Goal: Information Seeking & Learning: Learn about a topic

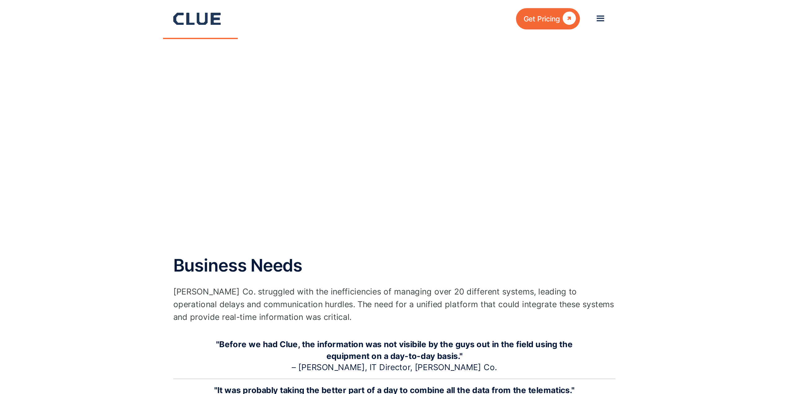
scroll to position [332, 0]
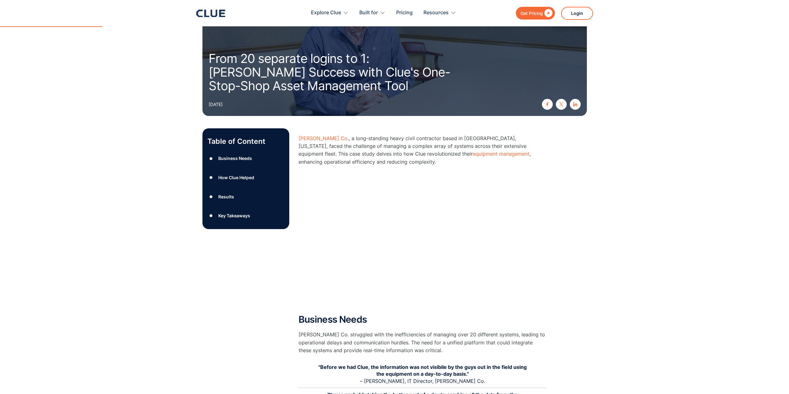
scroll to position [0, 0]
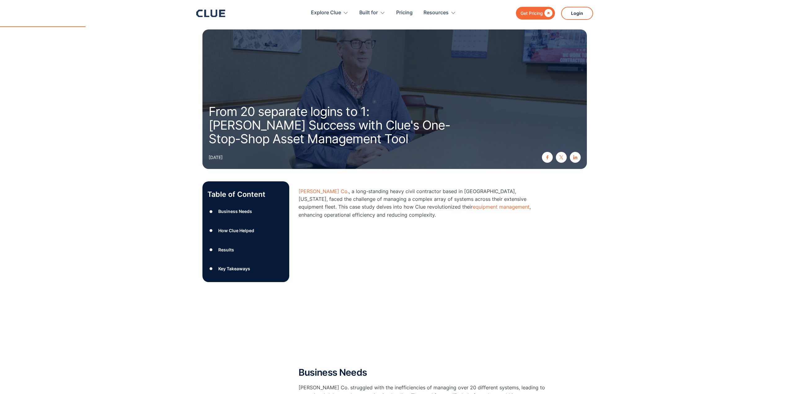
drag, startPoint x: 264, startPoint y: 44, endPoint x: 187, endPoint y: 74, distance: 82.8
click at [187, 74] on section "From 20 separate logins to 1: Igel's Success with Clue's One-Stop-Shop Asset Ma…" at bounding box center [394, 87] width 789 height 175
drag, startPoint x: 145, startPoint y: 162, endPoint x: 93, endPoint y: 89, distance: 89.4
drag, startPoint x: 321, startPoint y: 15, endPoint x: 309, endPoint y: 1, distance: 18.1
click at [281, 1] on div "Explore Clue Solutions Tailored solutions for your construction equipment needs…" at bounding box center [427, 13] width 331 height 26
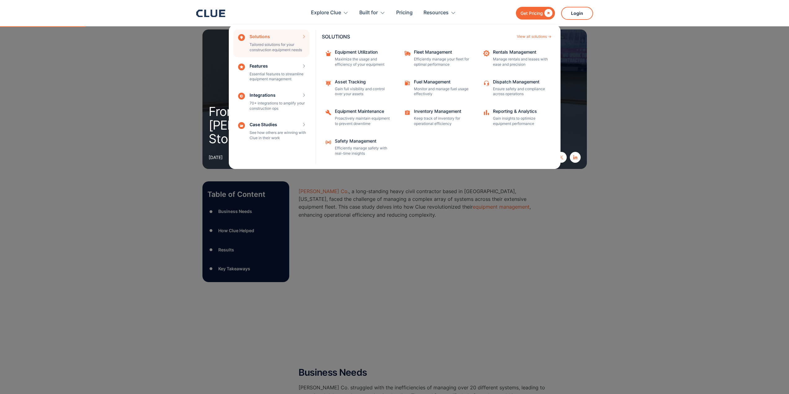
drag, startPoint x: 267, startPoint y: 46, endPoint x: 286, endPoint y: 9, distance: 41.3
click at [281, 9] on div "Explore Clue Solutions Tailored solutions for your construction equipment needs…" at bounding box center [383, 13] width 243 height 20
click at [280, 44] on div "Solutions Tailored solutions for your construction equipment needs SOLUTIONS Vi…" at bounding box center [272, 43] width 76 height 28
click at [281, 53] on div "Equipment Utilization" at bounding box center [363, 52] width 56 height 4
click at [281, 87] on p "Gain full visibility and control over your assets" at bounding box center [363, 92] width 56 height 11
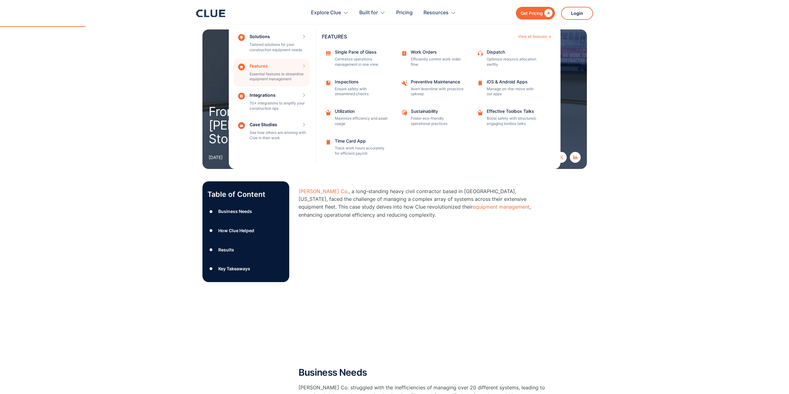
click at [131, 114] on section "From 20 separate logins to 1: Igel's Success with Clue's One-Stop-Shop Asset Ma…" at bounding box center [394, 87] width 789 height 175
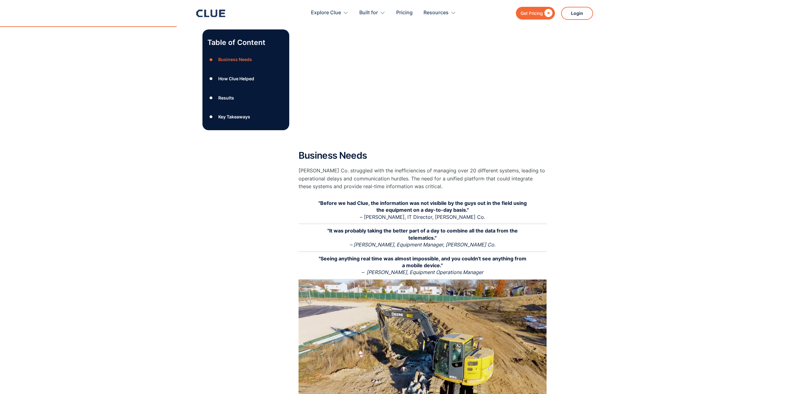
scroll to position [248, 0]
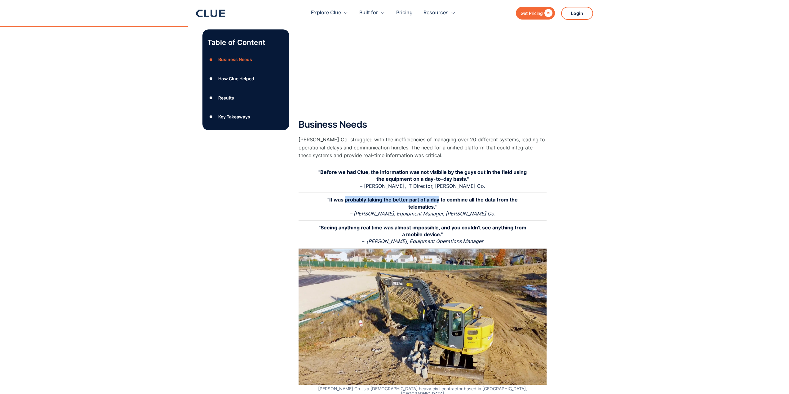
drag, startPoint x: 343, startPoint y: 200, endPoint x: 437, endPoint y: 198, distance: 94.0
click at [281, 198] on strong ""It was probably taking the better part of a day to combine all the data from t…" at bounding box center [423, 203] width 190 height 13
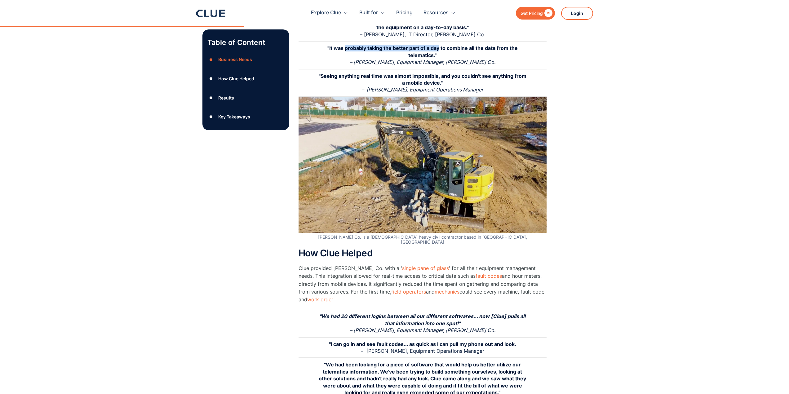
scroll to position [434, 0]
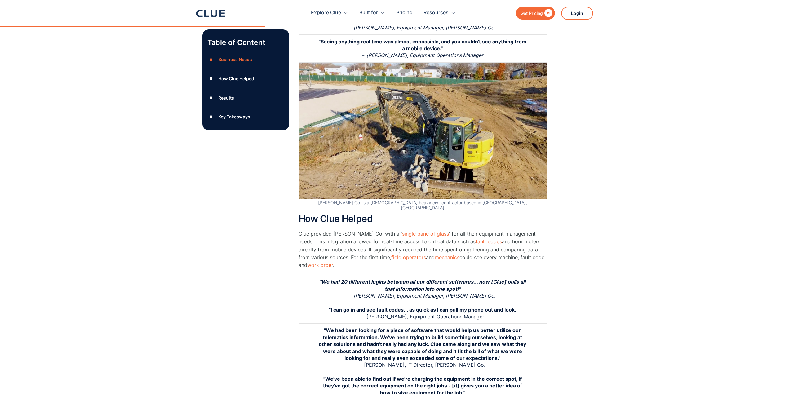
drag, startPoint x: 530, startPoint y: 237, endPoint x: 689, endPoint y: 305, distance: 172.9
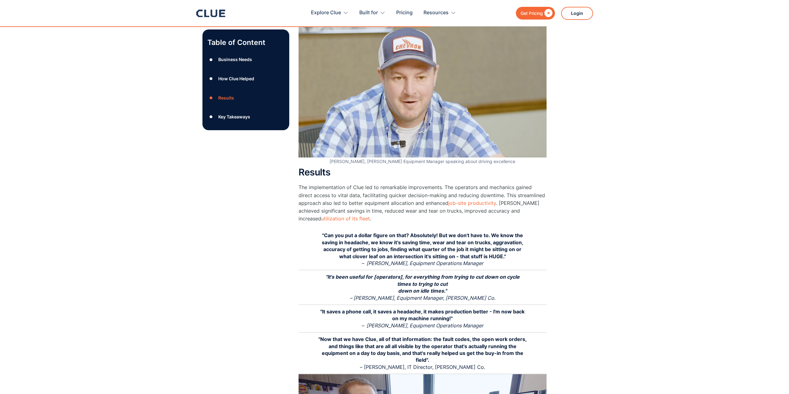
scroll to position [837, 0]
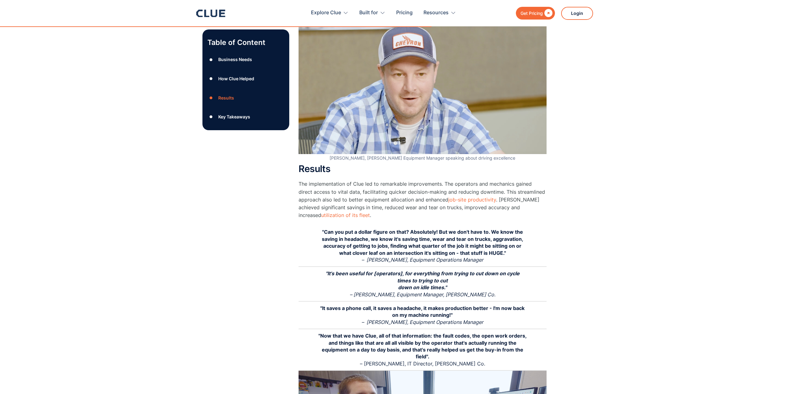
drag, startPoint x: 480, startPoint y: 190, endPoint x: 624, endPoint y: 176, distance: 144.9
click at [281, 176] on div "Table of Content ● Business Needs ● How Clue Helped ● Results ● Key Takeaways G…" at bounding box center [394, 246] width 789 height 1816
click at [281, 197] on link "job-site productivity" at bounding box center [473, 200] width 48 height 6
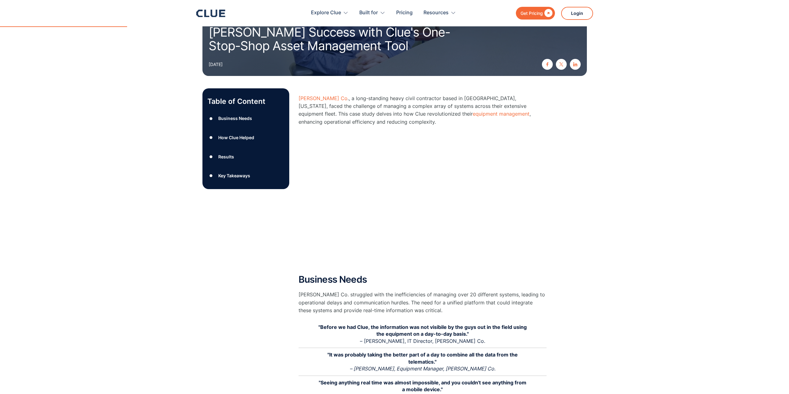
scroll to position [248, 0]
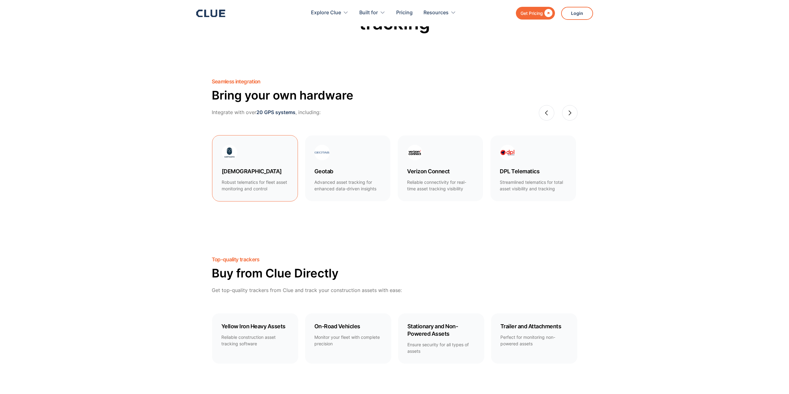
scroll to position [310, 0]
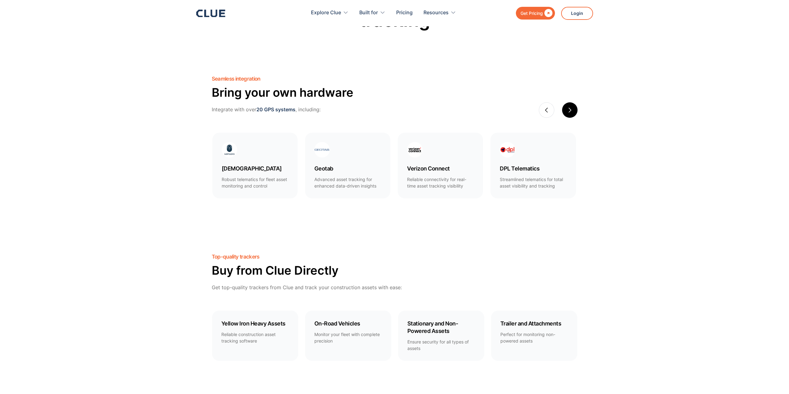
click at [578, 109] on div "next slide" at bounding box center [570, 110] width 16 height 16
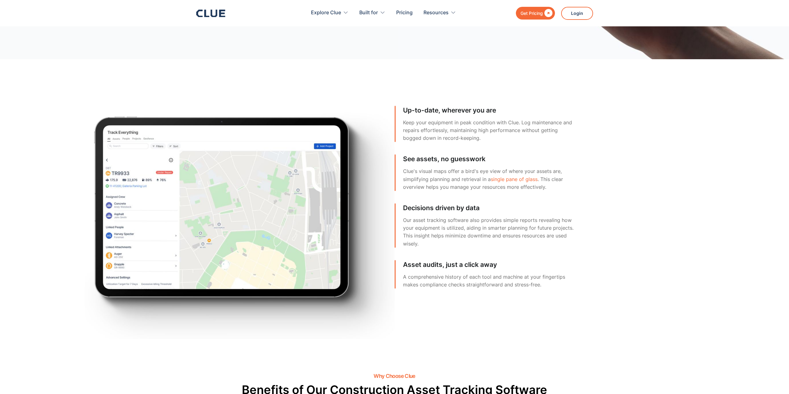
scroll to position [2047, 0]
